Goal: Task Accomplishment & Management: Use online tool/utility

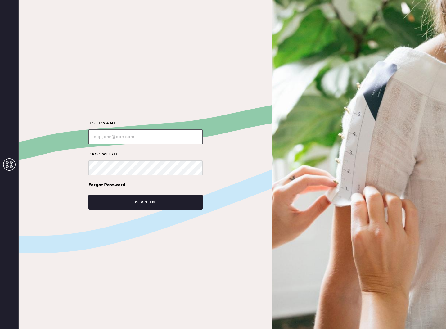
type input "reformationcharleston"
click at [129, 136] on input "loginName" at bounding box center [146, 136] width 114 height 15
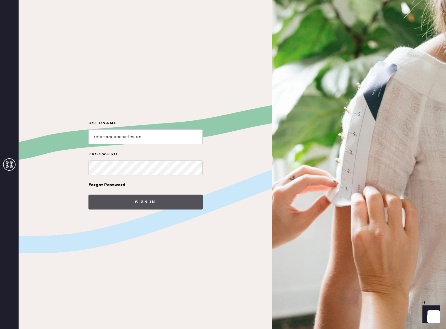
click at [142, 199] on button "Sign in" at bounding box center [146, 202] width 114 height 15
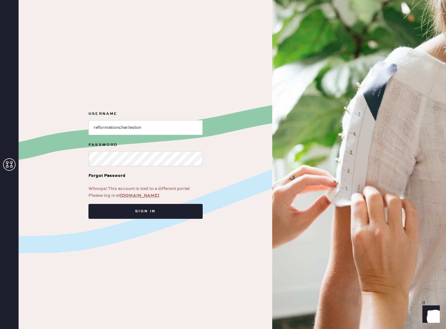
click at [135, 194] on link "[DOMAIN_NAME]" at bounding box center [139, 196] width 39 height 6
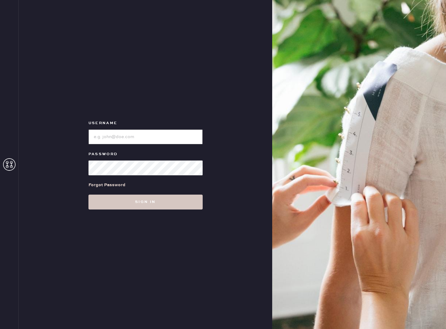
type input "reformationcharleston"
click at [143, 201] on button "Sign in" at bounding box center [146, 202] width 114 height 15
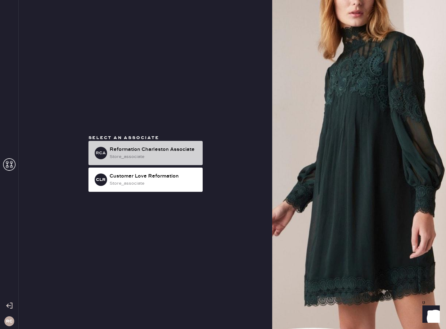
click at [155, 157] on div "store_associate" at bounding box center [154, 156] width 88 height 7
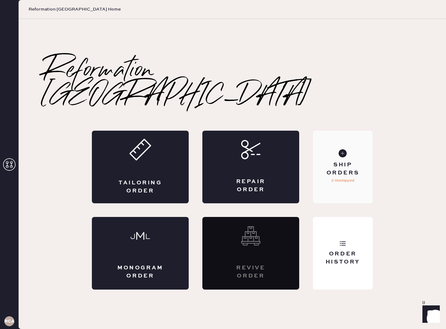
click at [342, 161] on div "Ship Orders" at bounding box center [343, 169] width 50 height 16
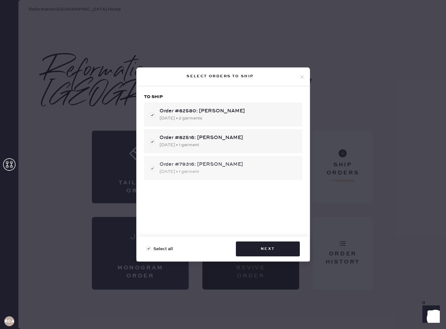
click at [151, 168] on div "Order #79316: olivia kadlecek 05/03/2025 • 1 garment" at bounding box center [223, 168] width 158 height 24
checkbox input "false"
click at [281, 252] on button "Next" at bounding box center [268, 249] width 64 height 15
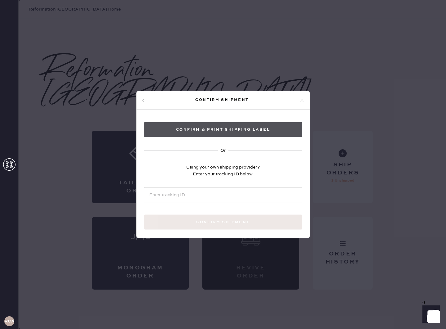
click at [224, 129] on button "Confirm & Print shipping label" at bounding box center [223, 129] width 158 height 15
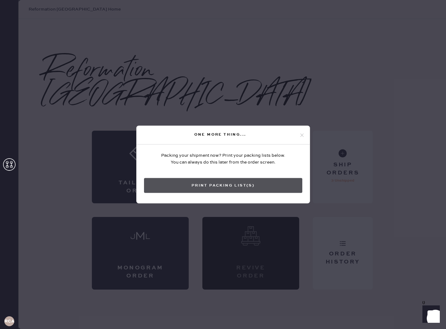
click at [255, 185] on button "Print Packing List(s)" at bounding box center [223, 185] width 158 height 15
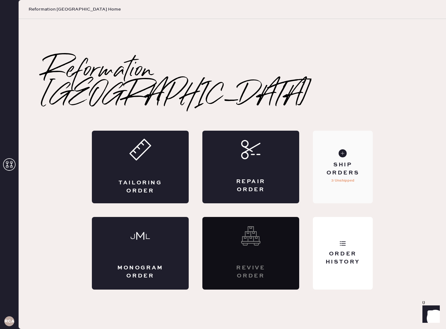
click at [340, 149] on icon at bounding box center [343, 153] width 8 height 8
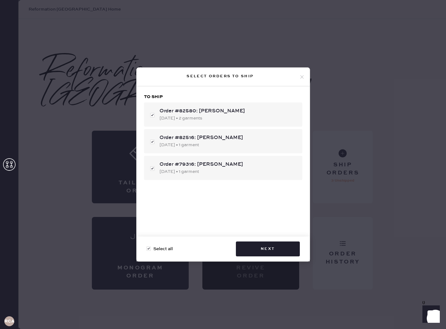
drag, startPoint x: 152, startPoint y: 170, endPoint x: 205, endPoint y: 198, distance: 60.4
click at [152, 170] on div "Order #79316: olivia kadlecek 05/03/2025 • 1 garment" at bounding box center [223, 168] width 158 height 24
checkbox input "false"
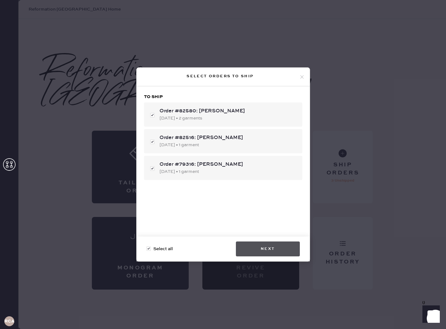
checkbox input "true"
click at [270, 248] on button "Next" at bounding box center [268, 249] width 64 height 15
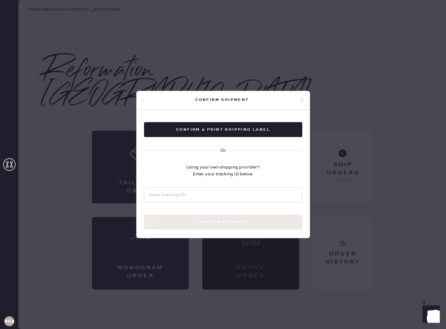
scroll to position [0, 0]
click at [302, 101] on icon at bounding box center [302, 101] width 6 height 6
